Goal: Task Accomplishment & Management: Manage account settings

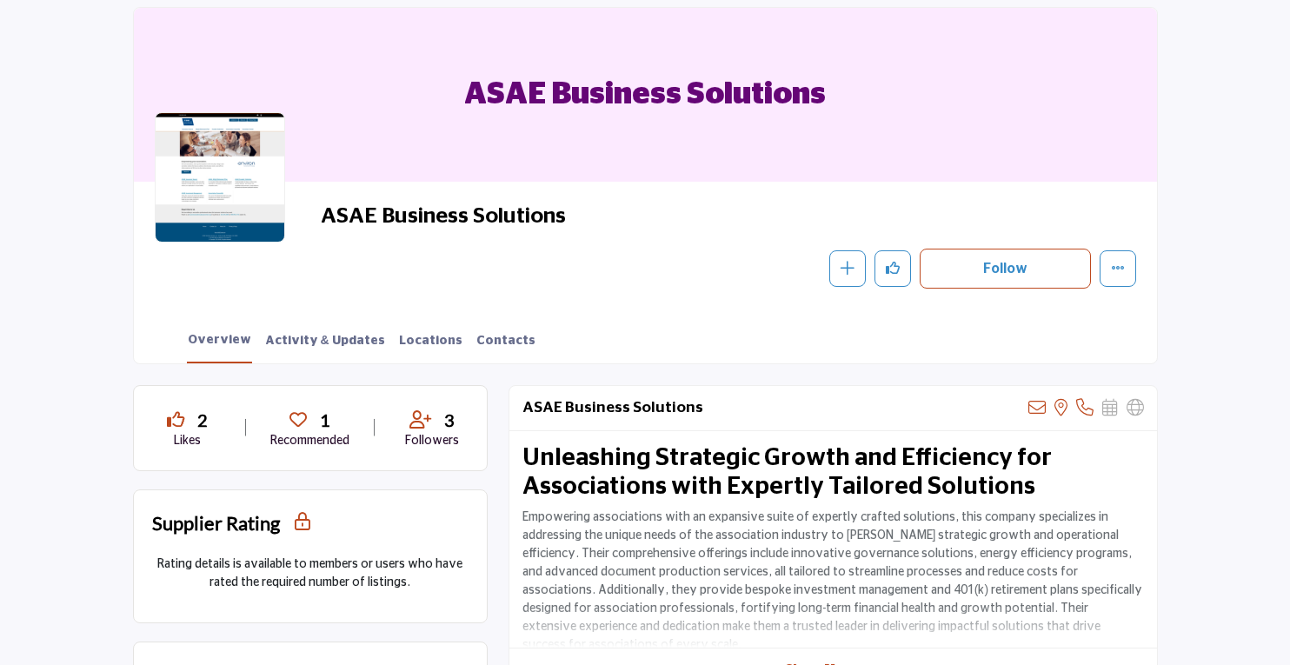
scroll to position [90, 0]
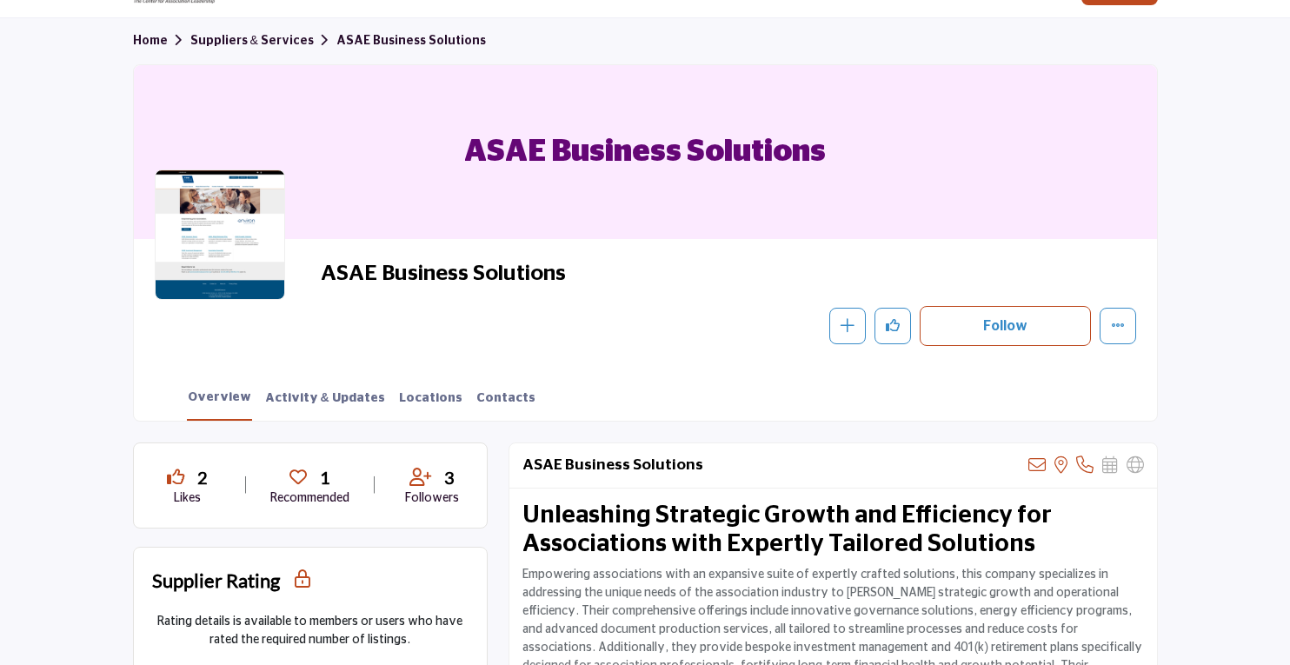
scroll to position [0, 0]
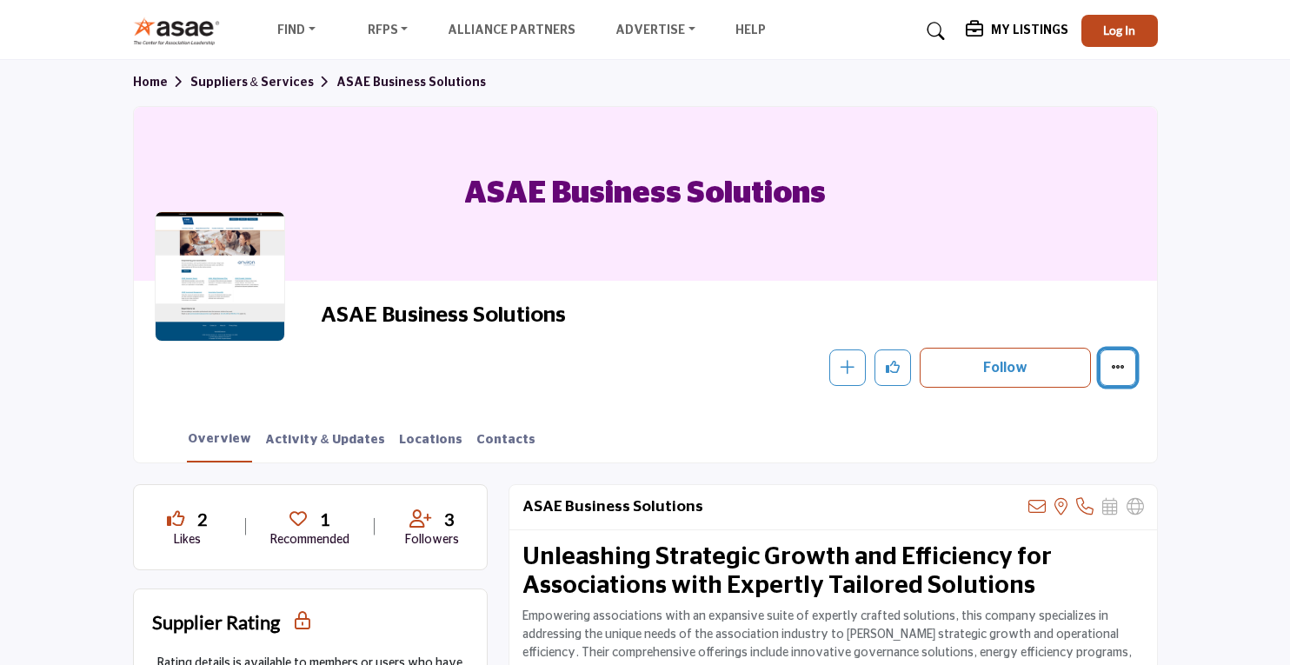
click at [1119, 372] on icon "More details" at bounding box center [1118, 367] width 14 height 14
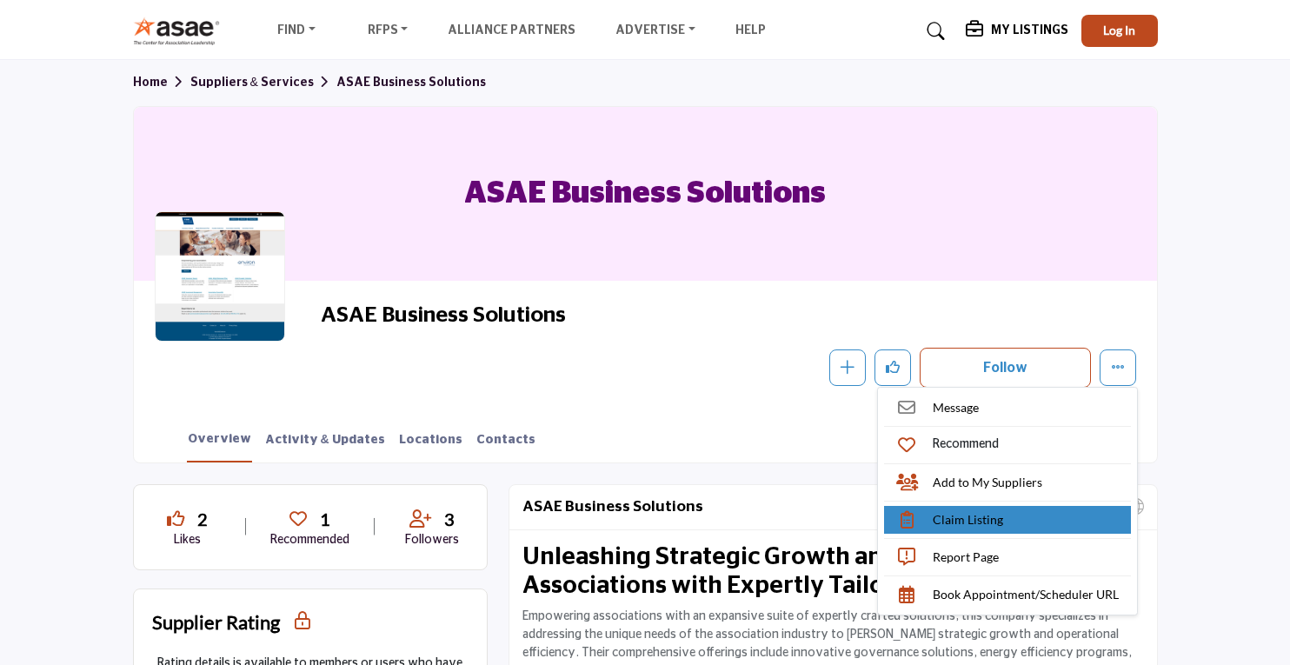
click at [986, 522] on span "Claim Listing" at bounding box center [968, 519] width 70 height 18
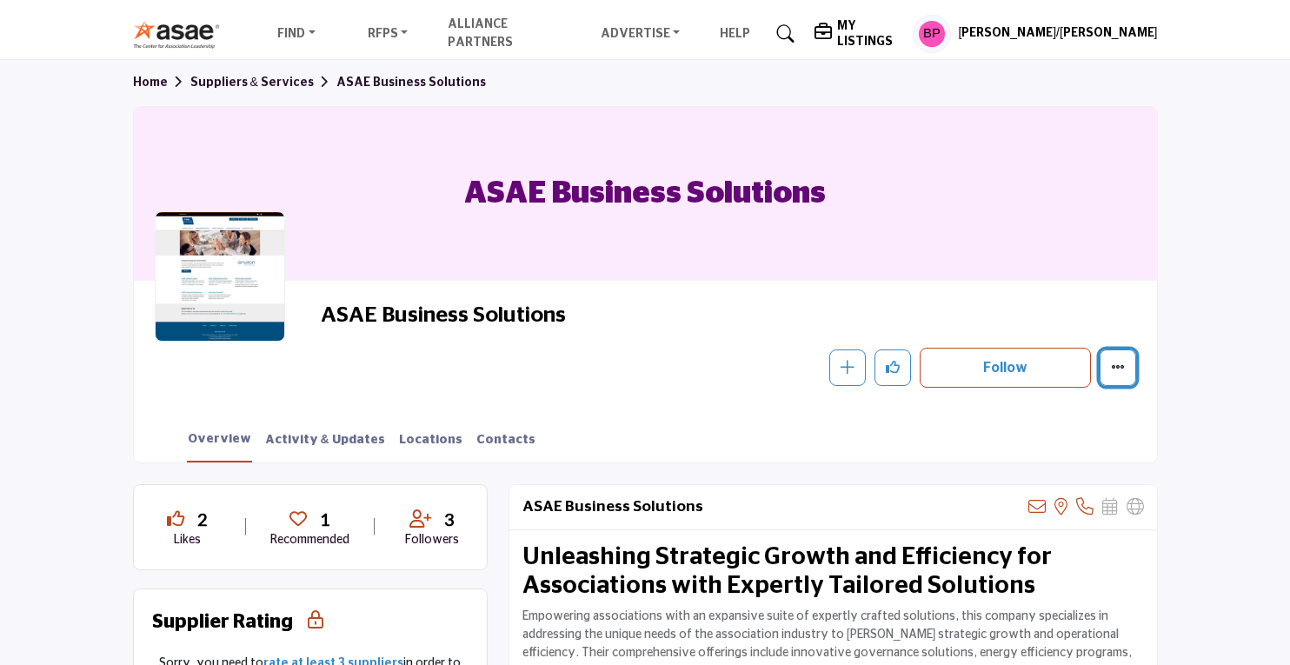
click at [1123, 366] on icon "More details" at bounding box center [1118, 367] width 14 height 14
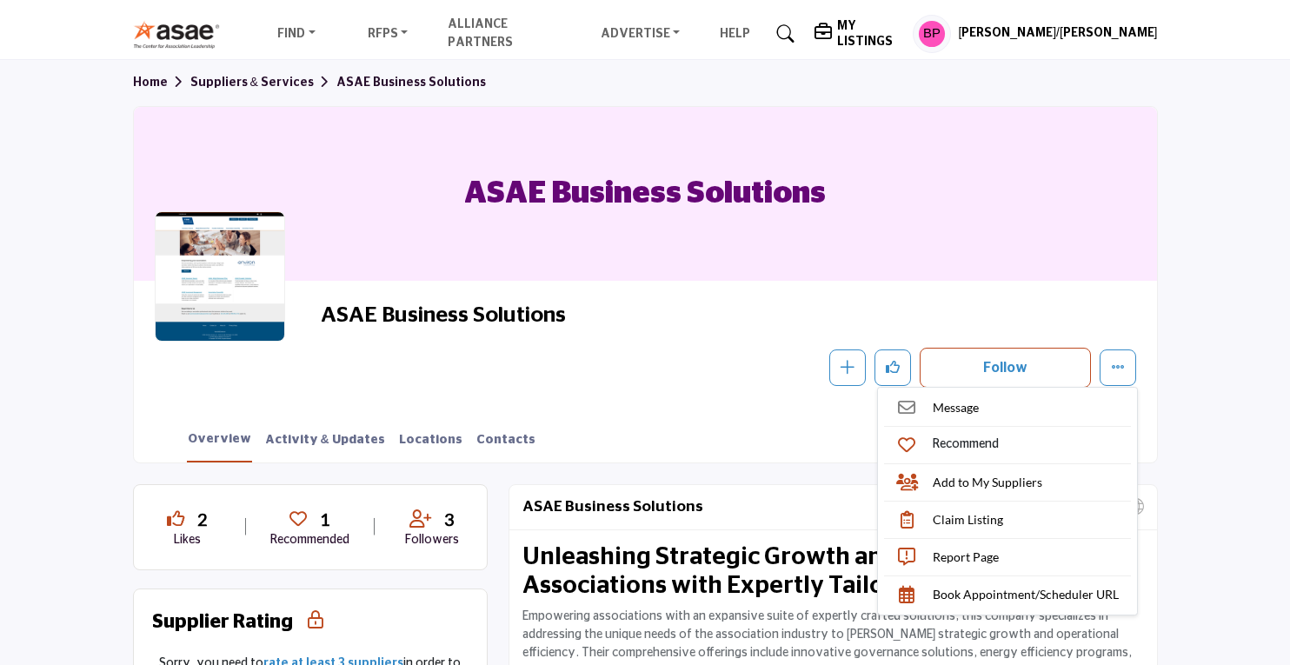
click at [1129, 208] on div "ASAE Business Solutions" at bounding box center [645, 194] width 1023 height 174
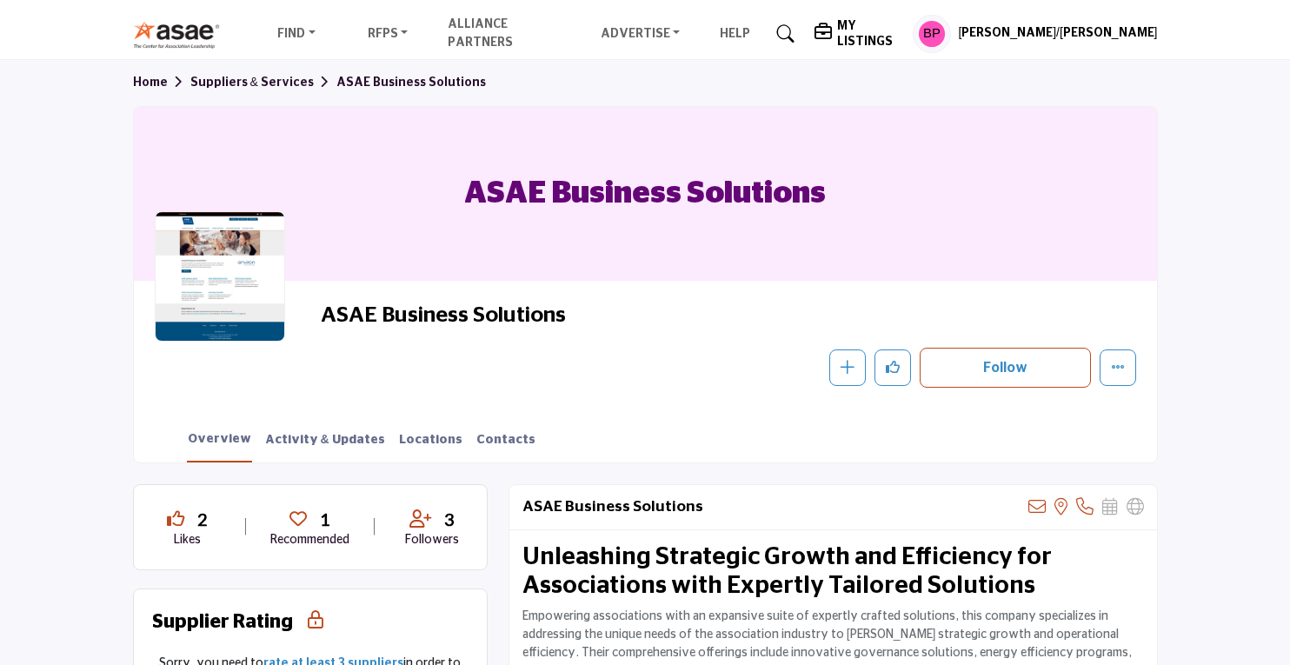
click at [1099, 29] on h5 "[PERSON_NAME]/[PERSON_NAME]" at bounding box center [1057, 33] width 199 height 17
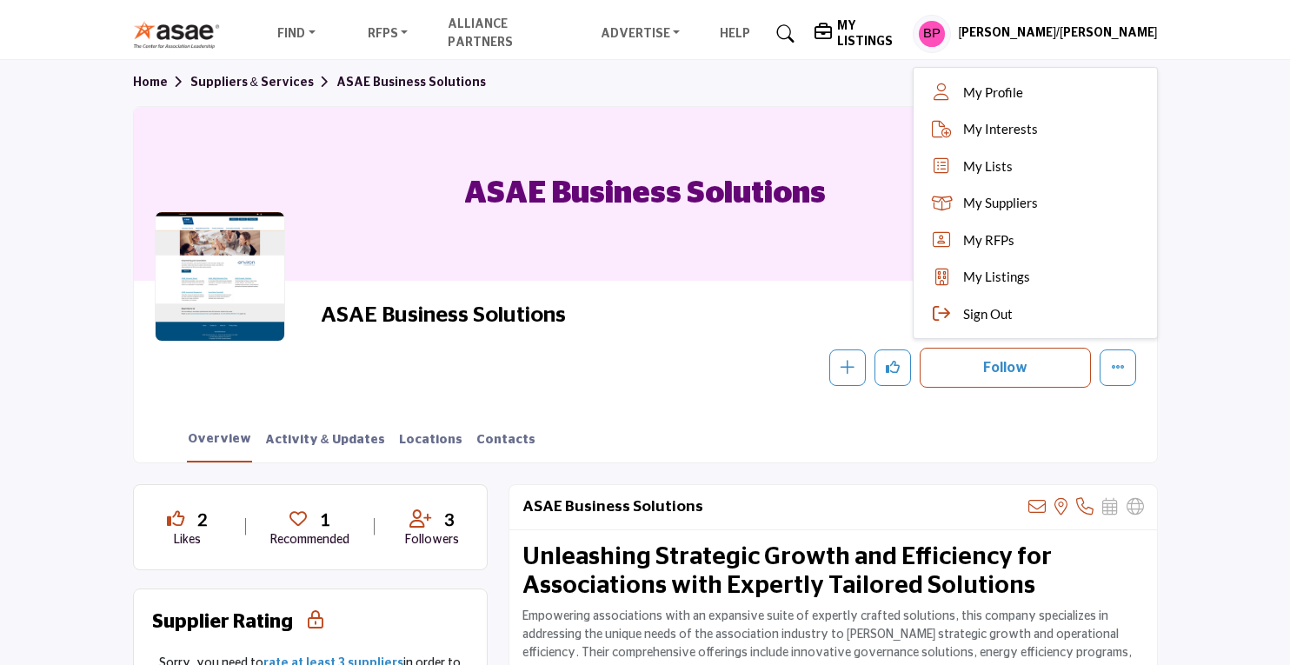
click at [899, 163] on div "ASAE Business Solutions" at bounding box center [645, 194] width 1023 height 174
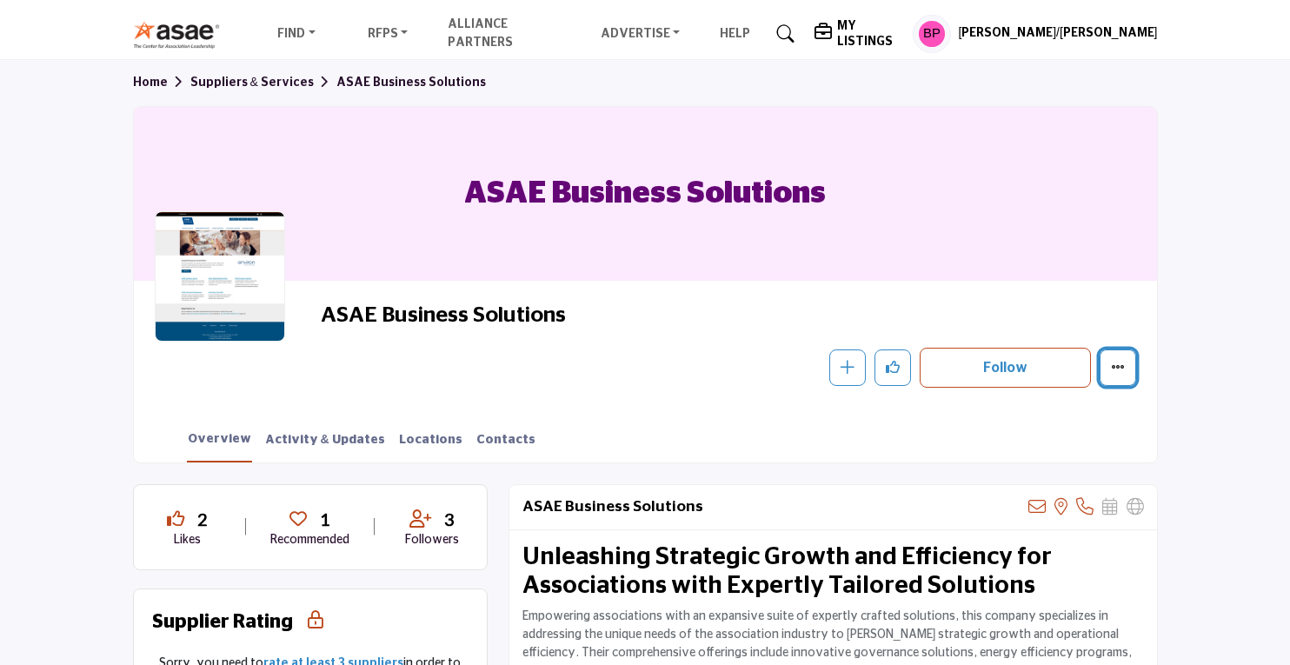
click at [1112, 371] on icon "More details" at bounding box center [1118, 367] width 14 height 14
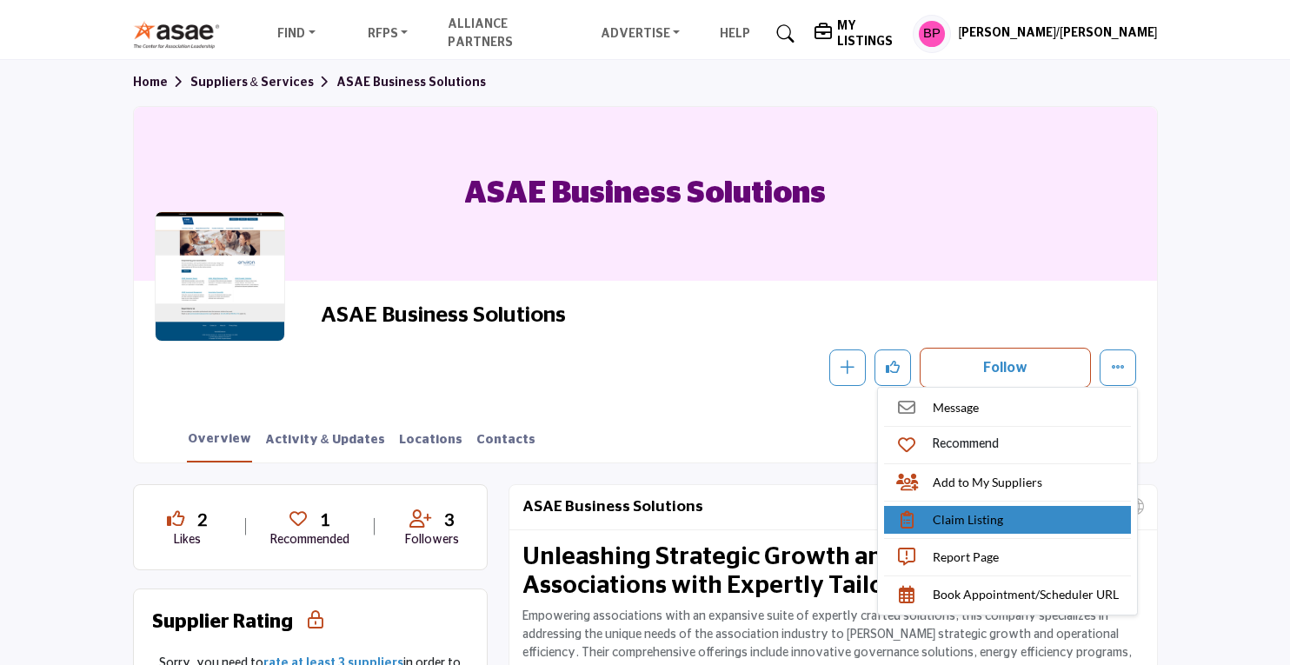
click at [996, 517] on span "Claim Listing" at bounding box center [968, 519] width 70 height 18
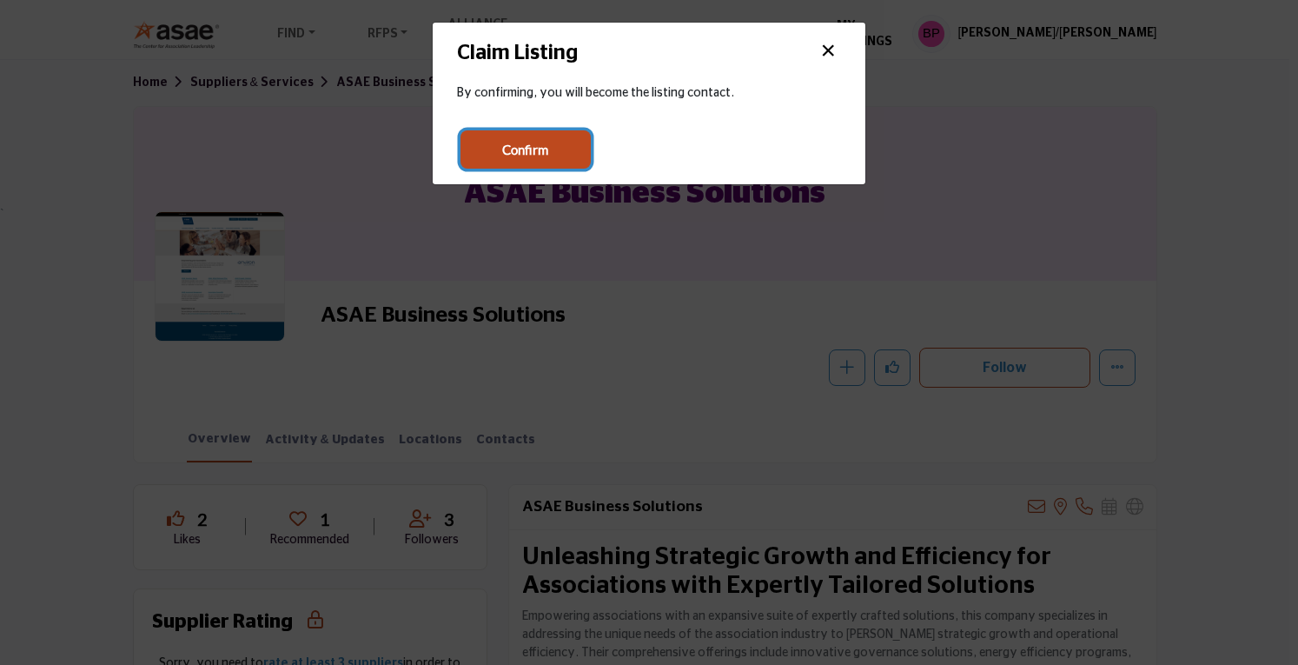
click at [515, 150] on span "Confirm" at bounding box center [525, 150] width 46 height 20
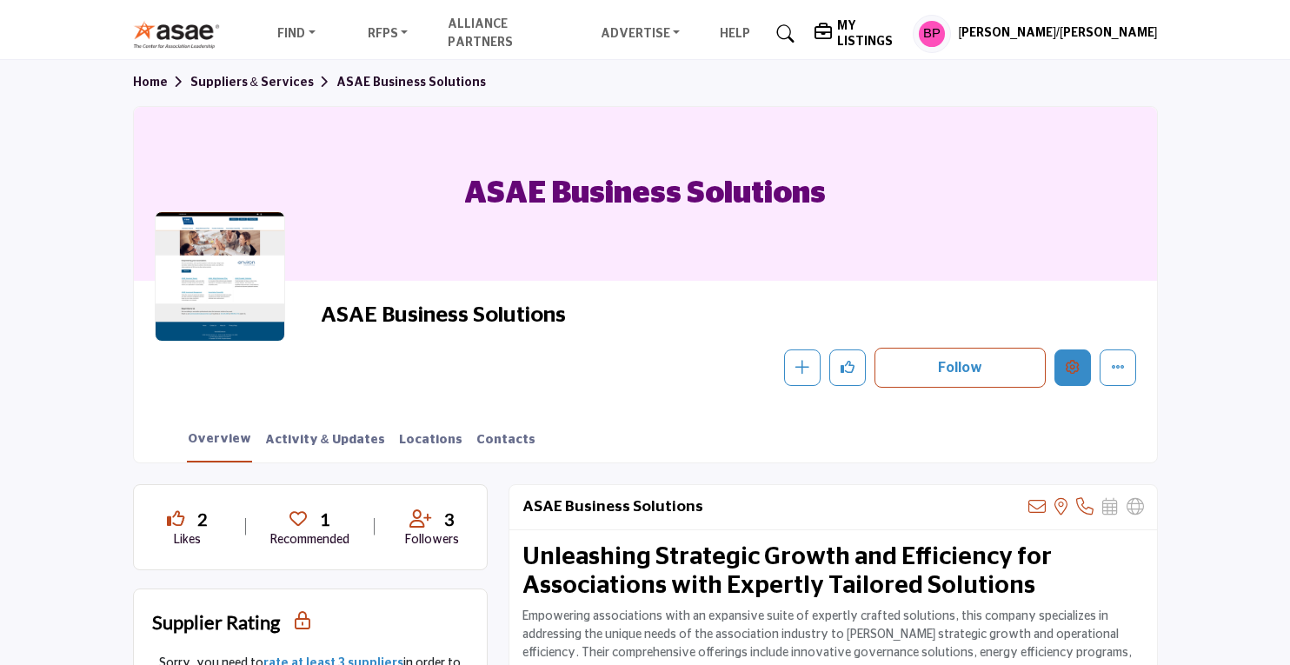
click at [1078, 362] on icon "Edit company" at bounding box center [1072, 367] width 14 height 14
click at [1070, 371] on icon "Edit company" at bounding box center [1072, 367] width 14 height 14
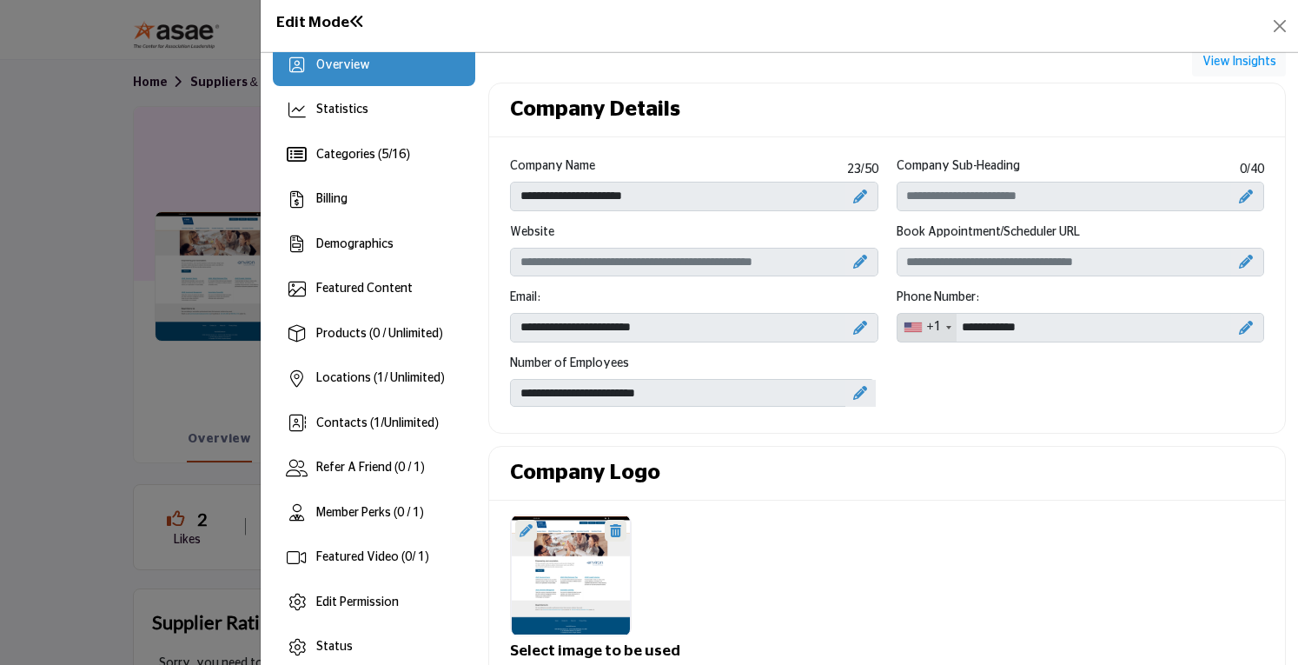
scroll to position [17, 0]
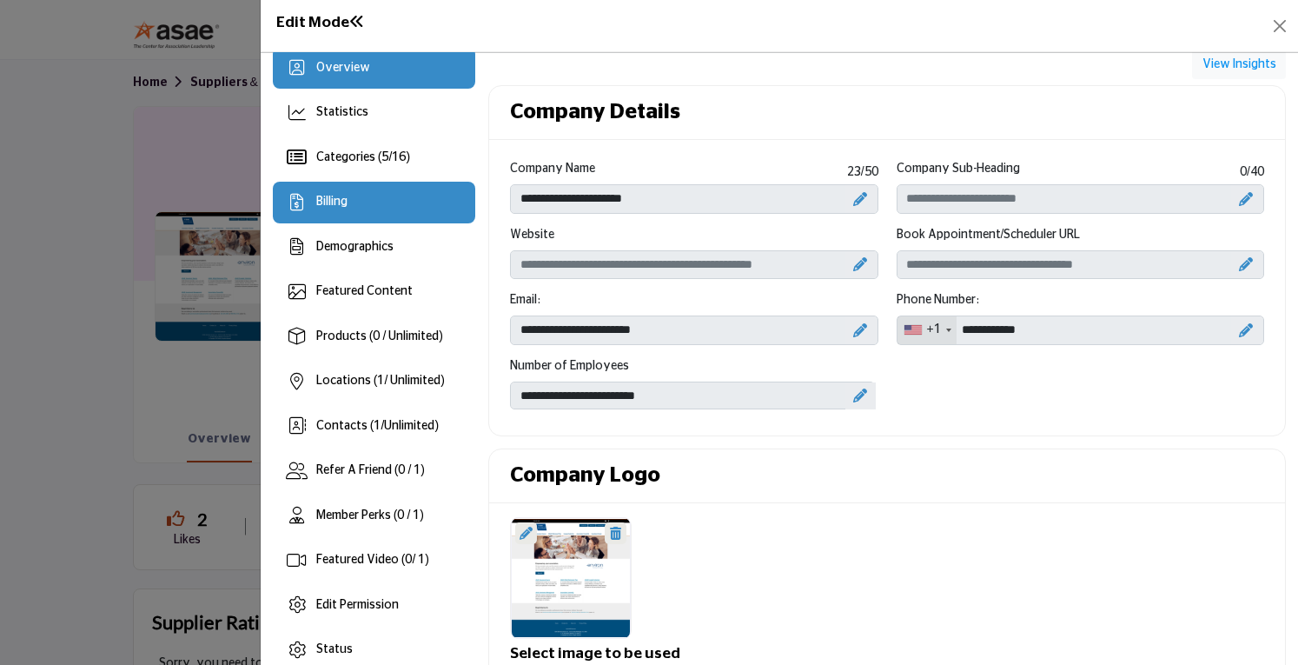
click at [337, 203] on span "Billing" at bounding box center [331, 202] width 31 height 12
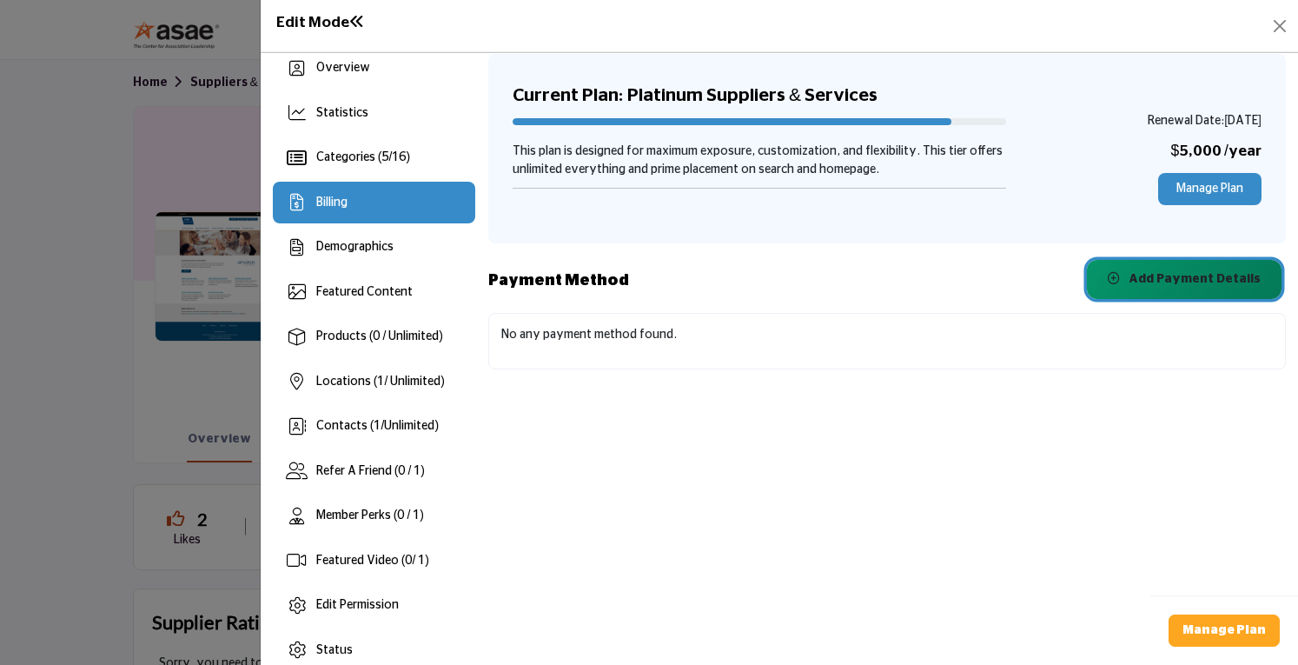
click at [1196, 281] on span "Add Payment Details" at bounding box center [1195, 279] width 132 height 12
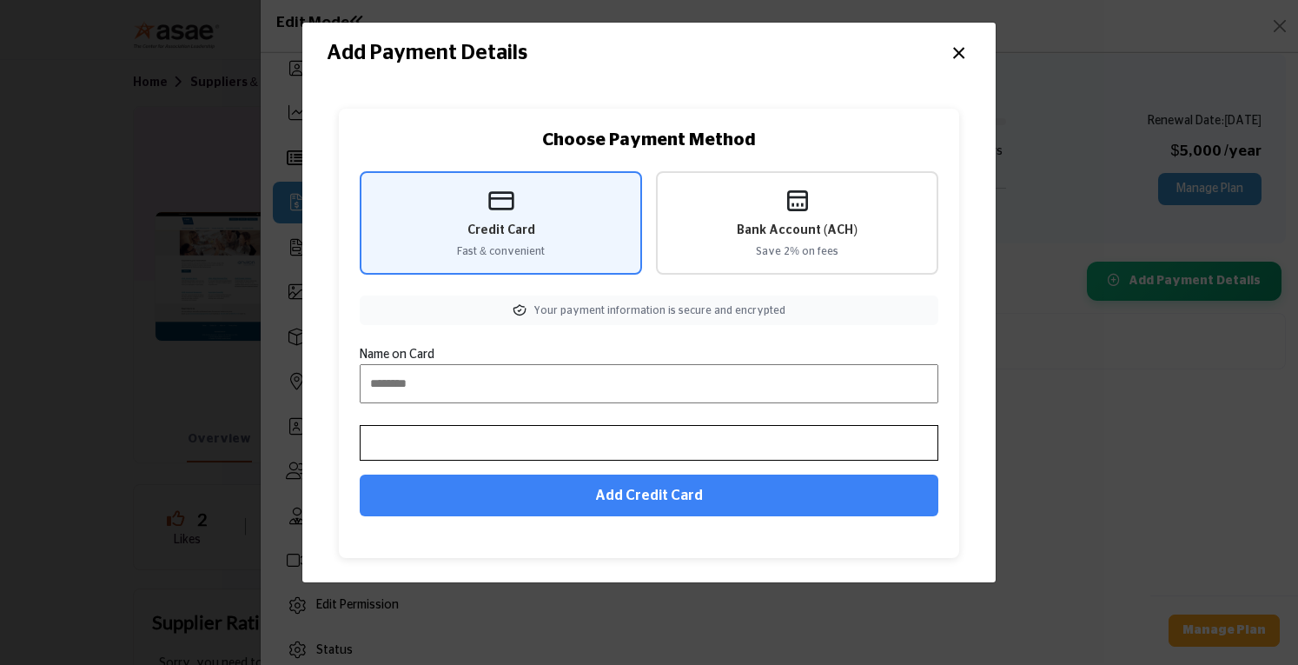
click at [963, 52] on button "×" at bounding box center [958, 51] width 25 height 33
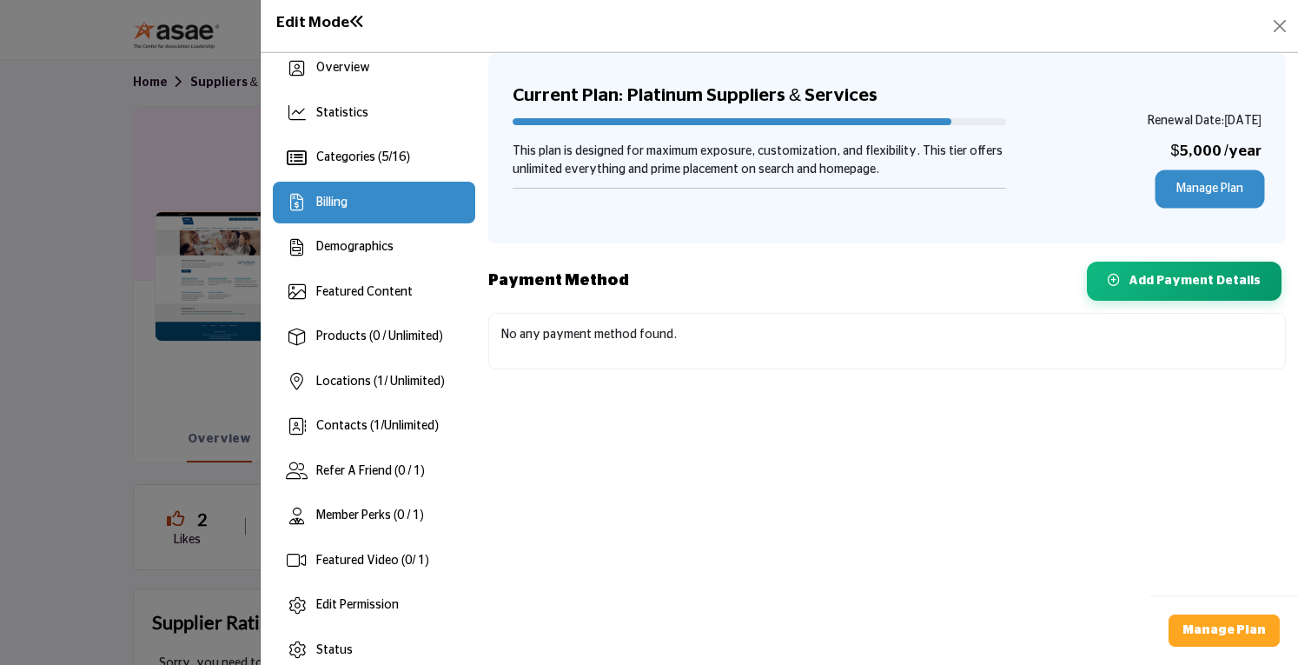
click at [1210, 190] on link "Manage Plan" at bounding box center [1209, 189] width 103 height 32
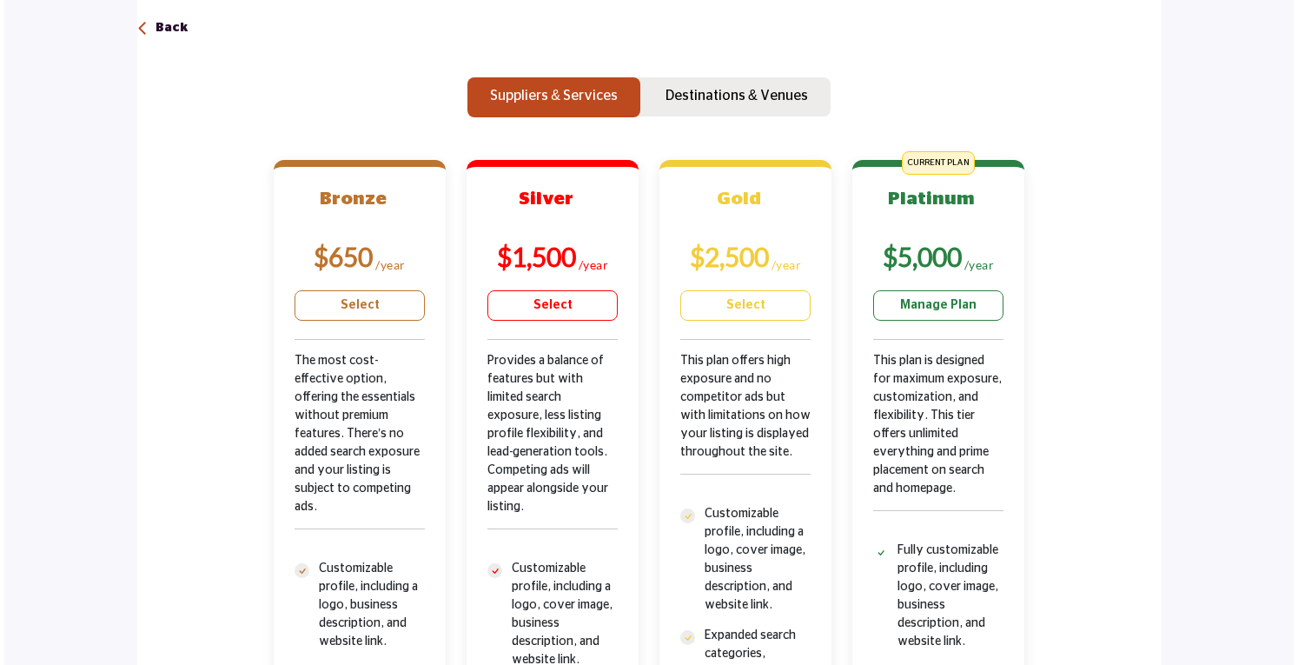
scroll to position [200, 0]
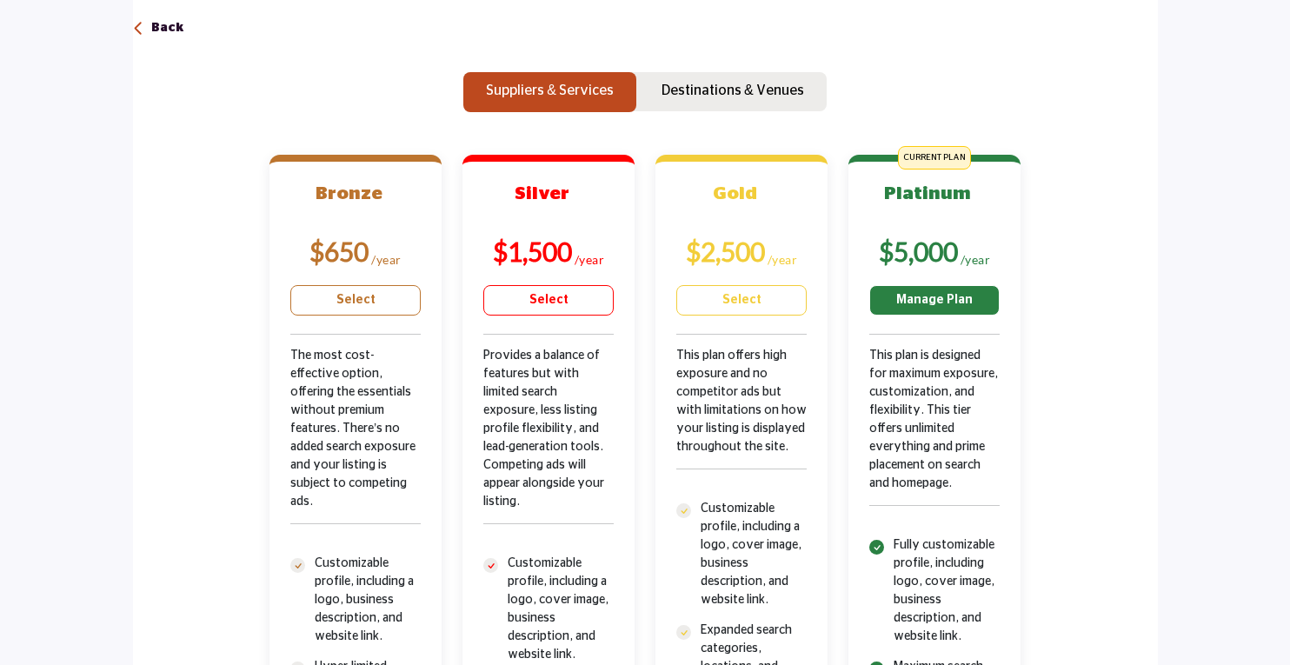
click at [931, 309] on link "Manage Plan" at bounding box center [934, 300] width 130 height 30
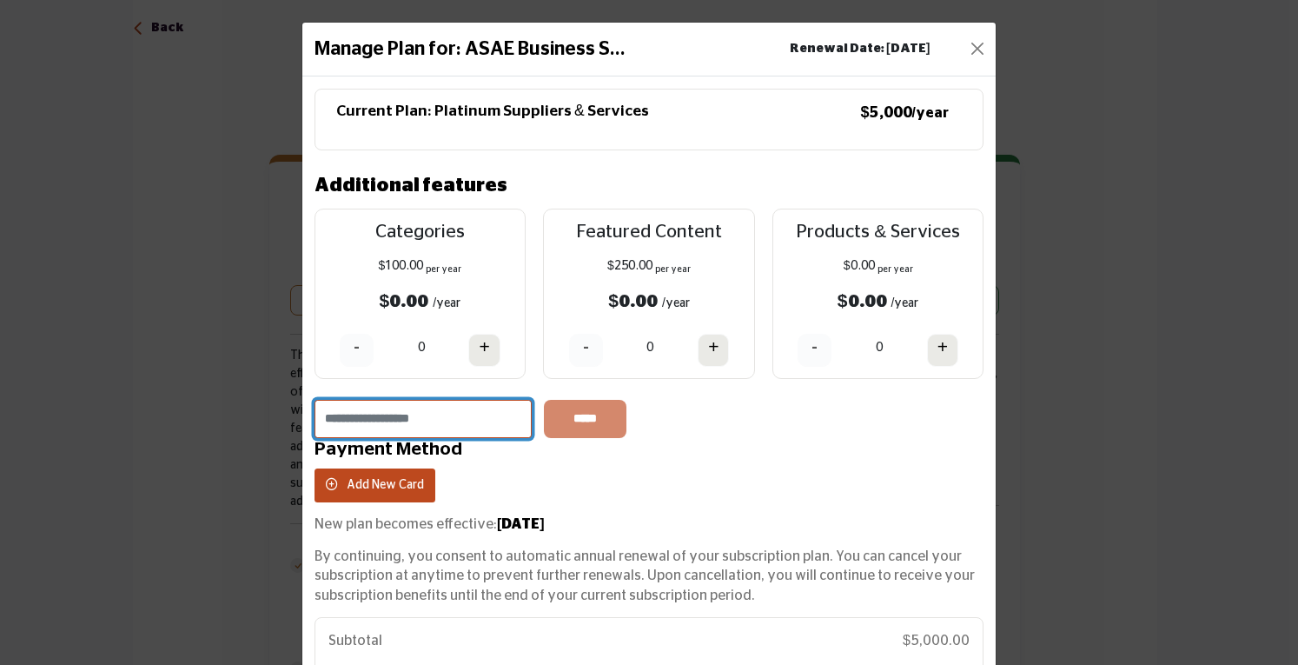
click at [480, 411] on input "text" at bounding box center [423, 419] width 217 height 38
type input "*******"
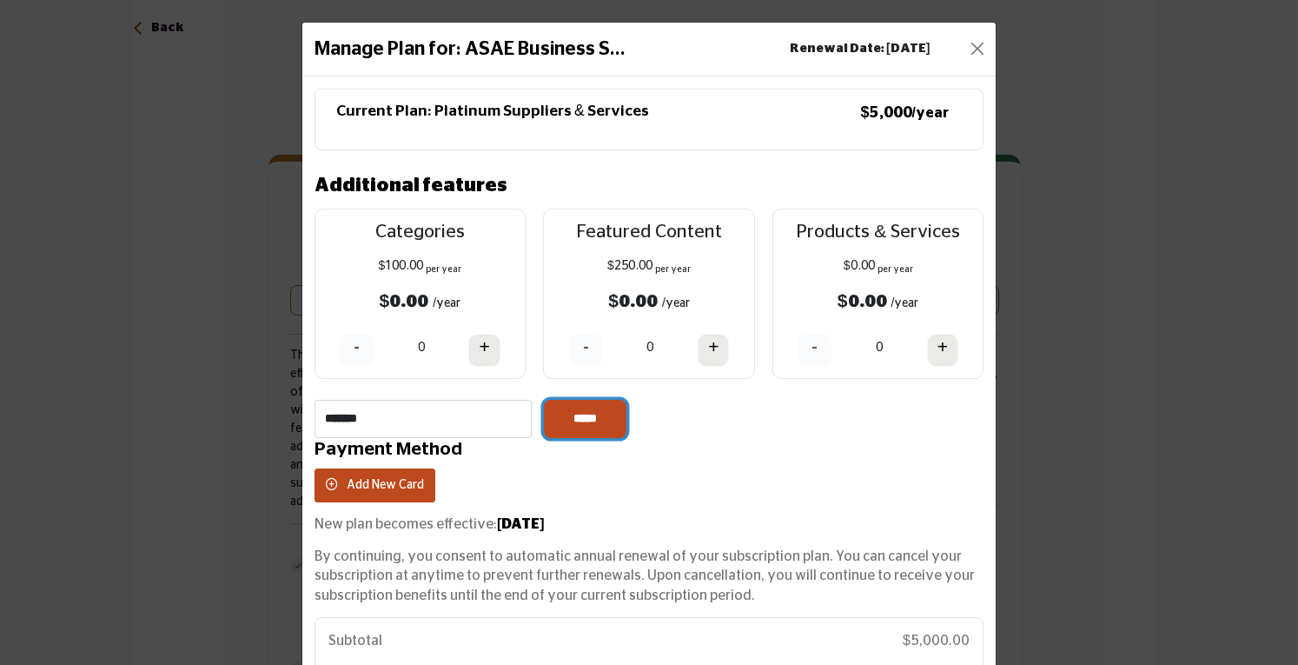
click at [589, 411] on input "*****" at bounding box center [585, 419] width 83 height 38
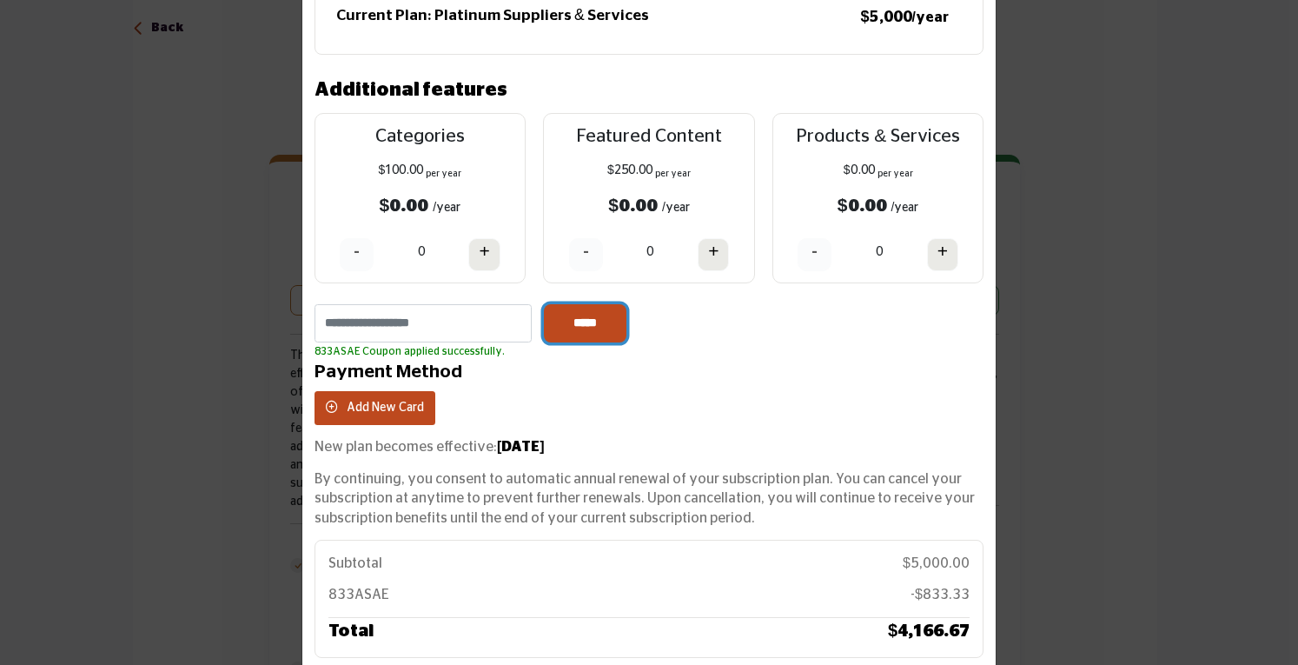
scroll to position [215, 0]
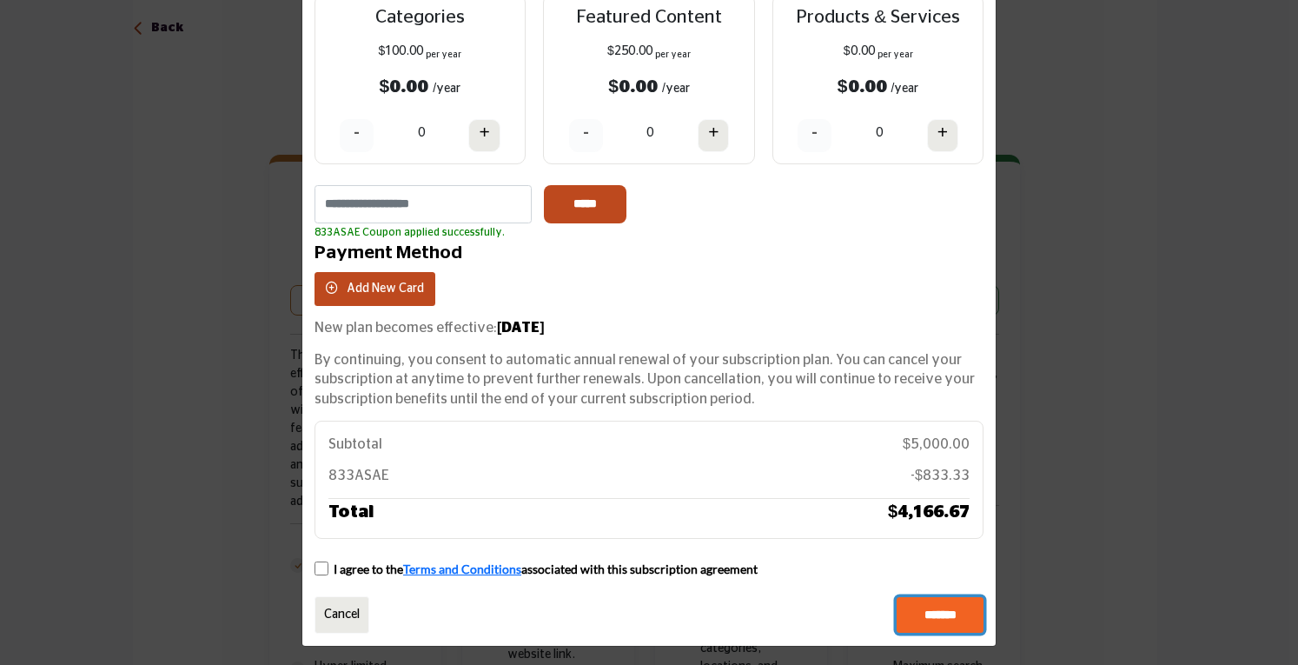
click at [949, 611] on input "*******" at bounding box center [940, 615] width 87 height 37
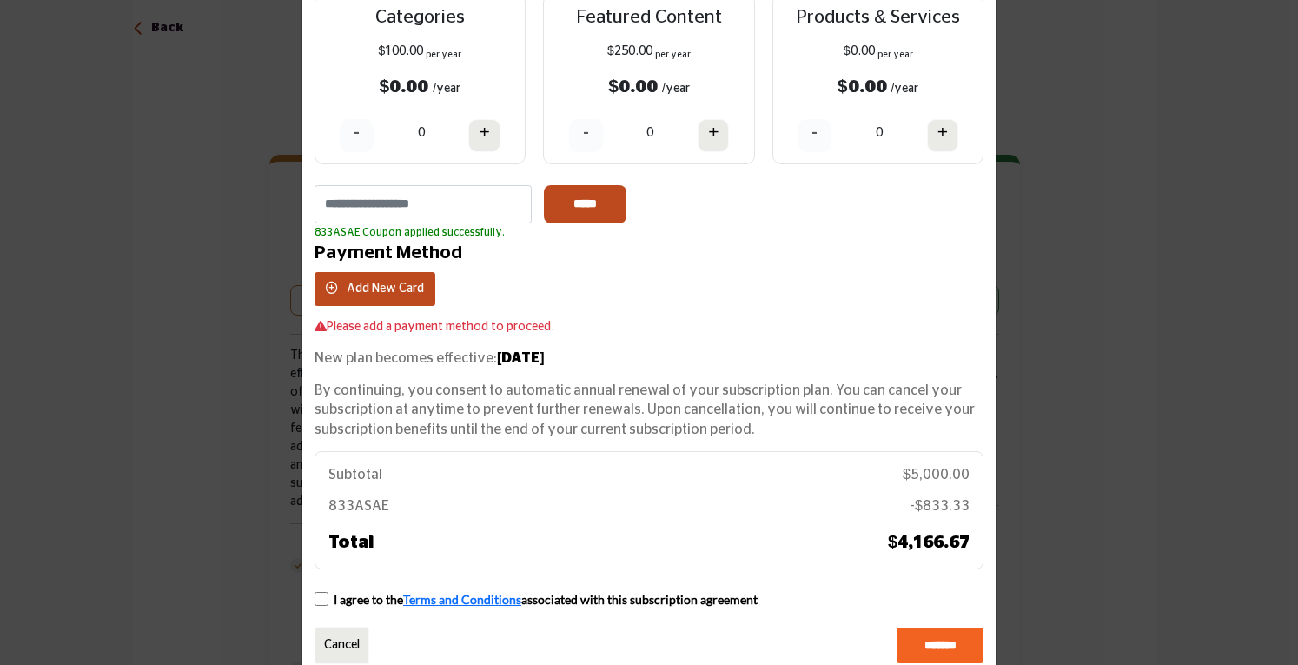
click at [949, 611] on div "Current Plan: Platinum Suppliers & Services $5,000 /year" at bounding box center [649, 269] width 669 height 790
